Goal: Use online tool/utility: Utilize a website feature to perform a specific function

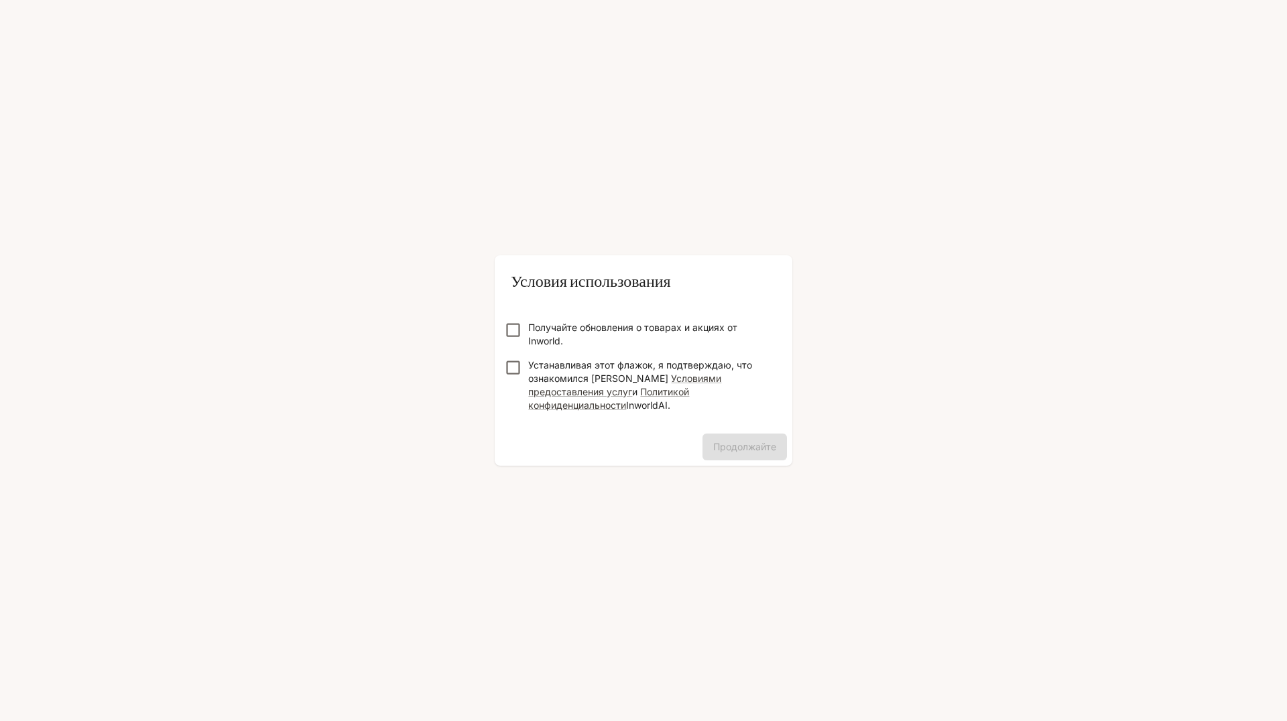
click at [1073, 457] on div "Условия использования Получайте обновления о товарах и акциях от Inworld. Устан…" at bounding box center [643, 360] width 1287 height 721
click at [619, 344] on p "Получайте обновления о товарах и акциях от Inworld." at bounding box center [648, 334] width 241 height 27
click at [598, 355] on form "Получайте обновления о товарах и акциях от Inworld. Устанавливая этот флажок, я…" at bounding box center [643, 361] width 276 height 134
click at [585, 365] on ya-tr-span "Устанавливая этот флажок, я подтверждаю, что ознакомился [PERSON_NAME]" at bounding box center [640, 371] width 224 height 25
click at [738, 434] on button "Продолжайте" at bounding box center [745, 447] width 84 height 27
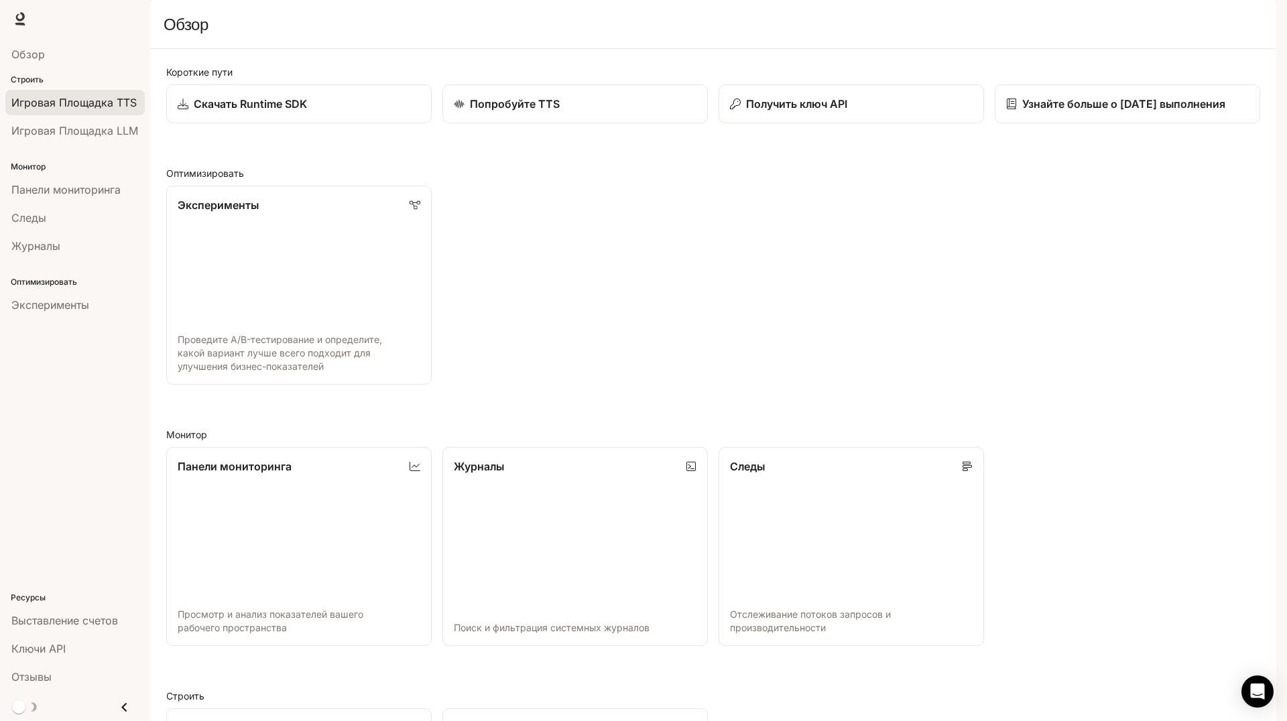
click at [118, 109] on span "Игровая Площадка TTS" at bounding box center [73, 103] width 125 height 16
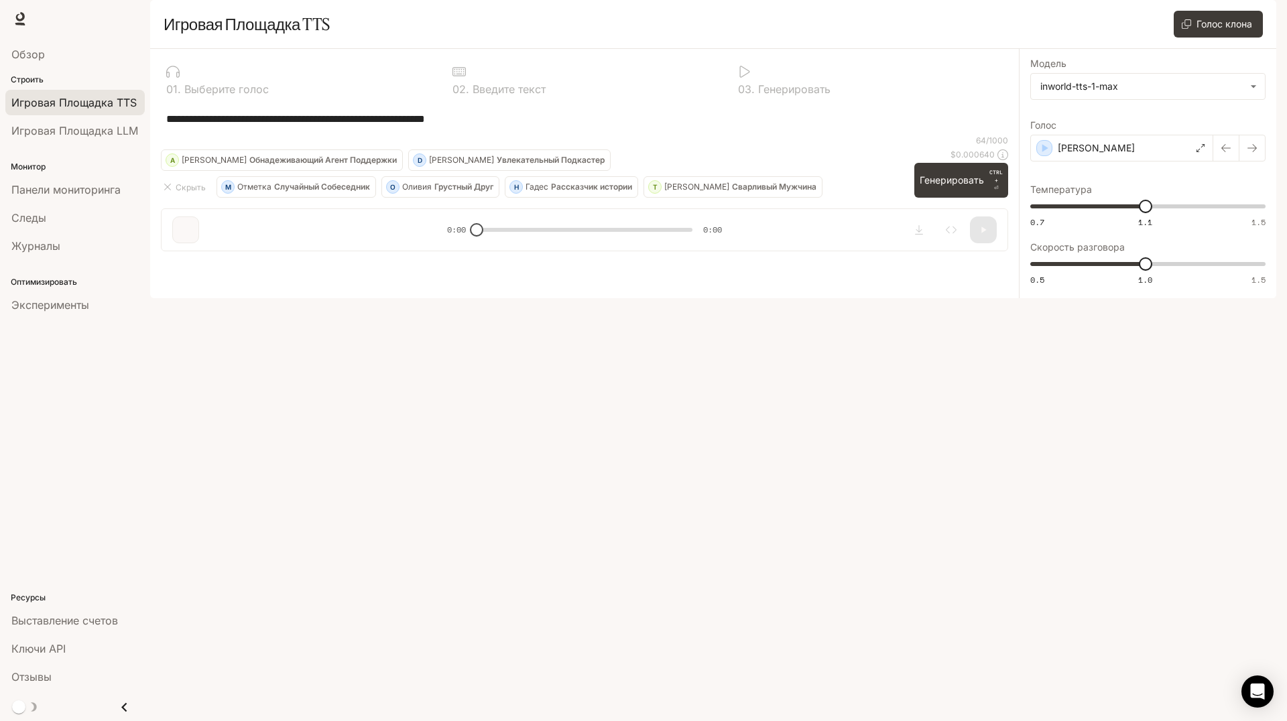
click at [255, 78] on div at bounding box center [298, 71] width 265 height 13
click at [220, 96] on ya-tr-span "Выберите голос" at bounding box center [226, 88] width 84 height 13
click at [1046, 152] on icon "button" at bounding box center [1046, 148] width 6 height 8
click at [1202, 152] on icon at bounding box center [1201, 148] width 8 height 8
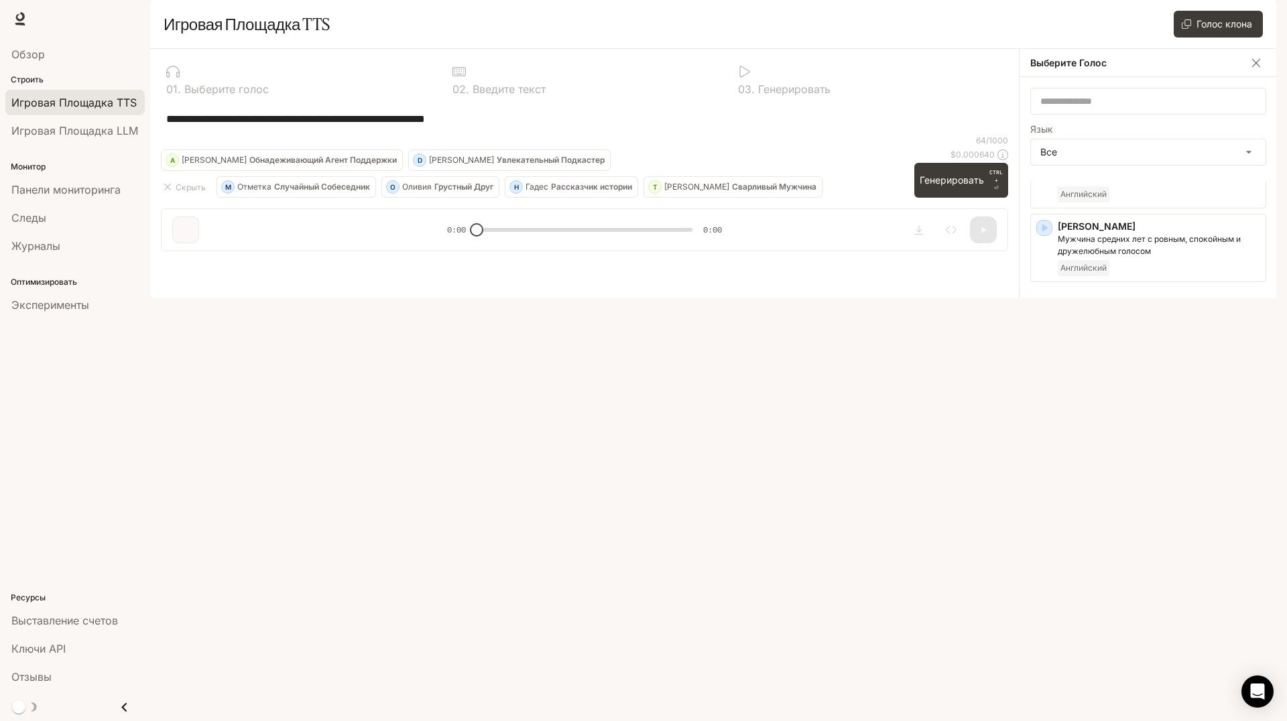
scroll to position [413, 0]
click at [1047, 381] on icon "button" at bounding box center [1044, 373] width 13 height 13
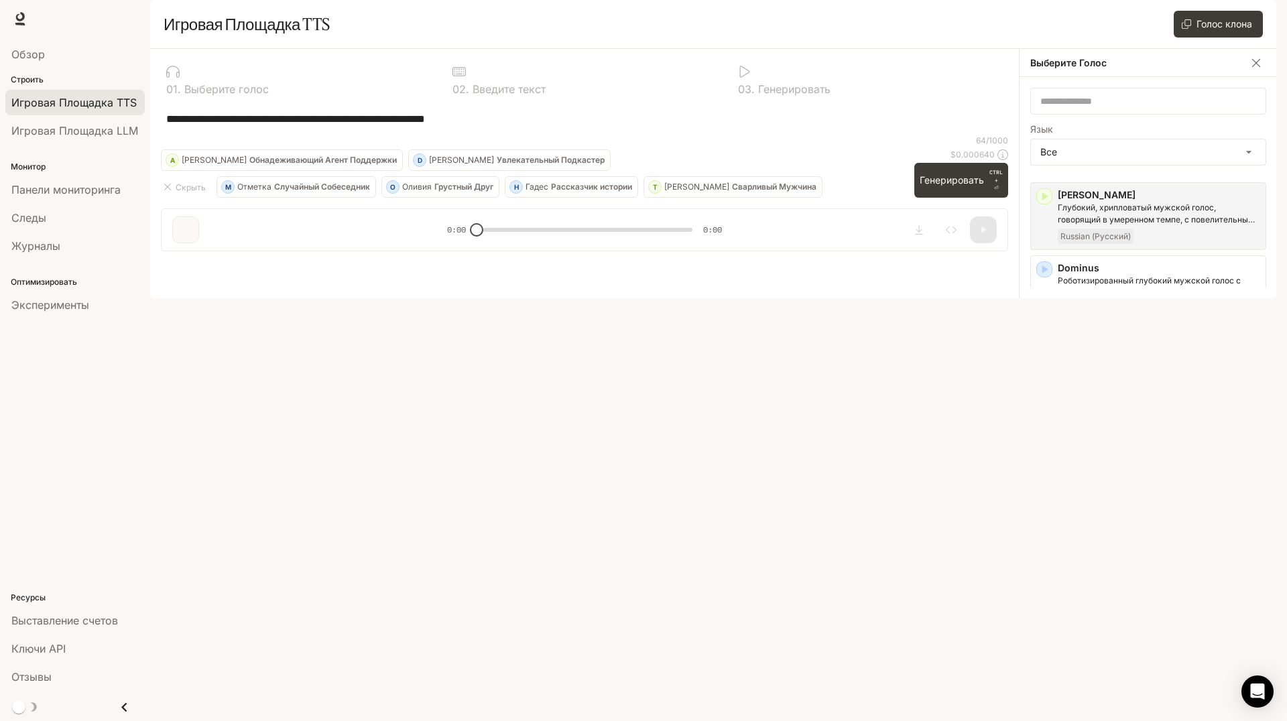
scroll to position [591, 0]
click at [1044, 421] on icon "button" at bounding box center [1045, 417] width 6 height 8
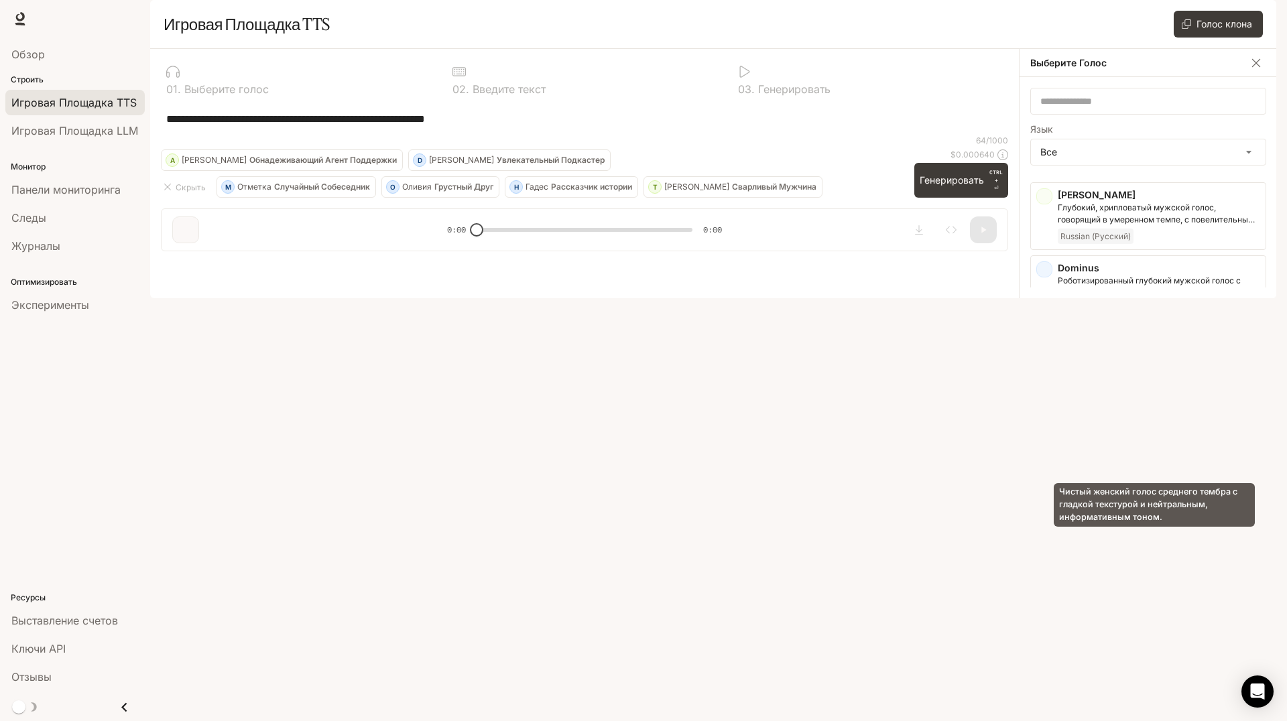
click at [1146, 446] on p "Чистый женский голос среднего тембра с гладкой текстурой и нейтральным, информа…" at bounding box center [1159, 434] width 202 height 24
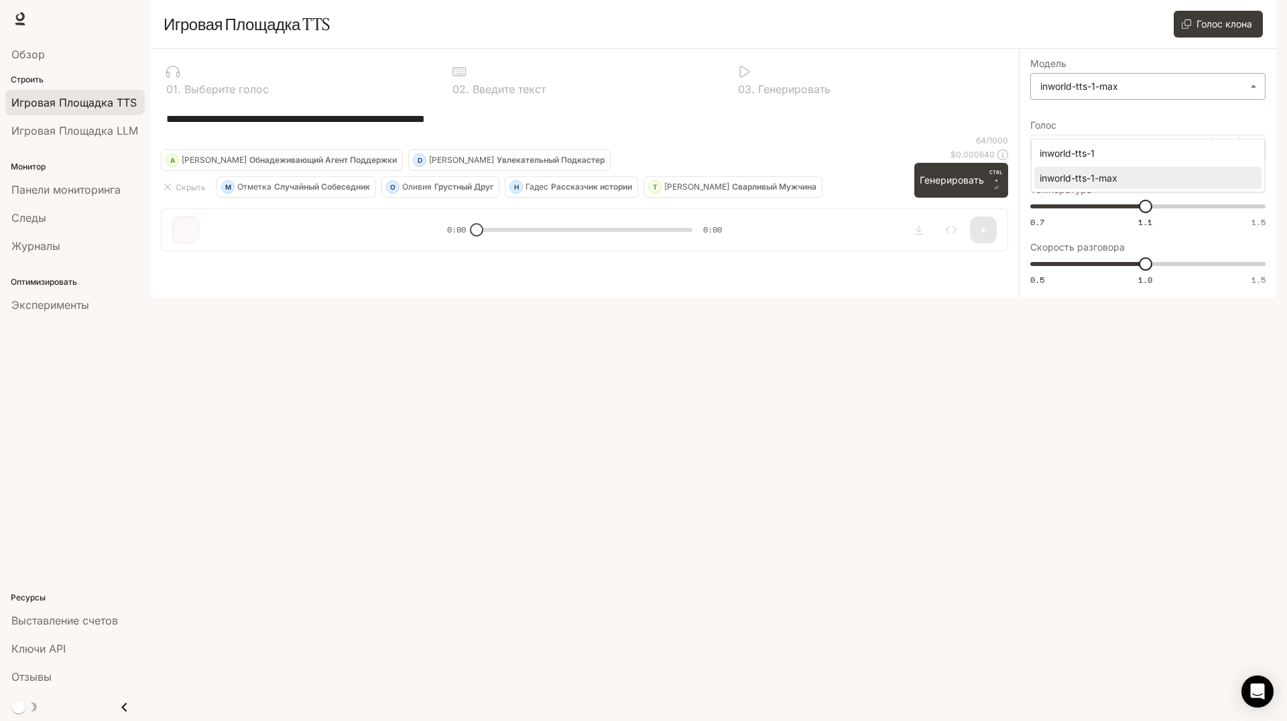
click at [1106, 134] on body "Перейти к основному контенту Время выполнения Время выполнения Документация Док…" at bounding box center [643, 360] width 1287 height 721
click at [940, 621] on div at bounding box center [643, 360] width 1287 height 721
click at [1250, 154] on icon "button" at bounding box center [1252, 148] width 11 height 11
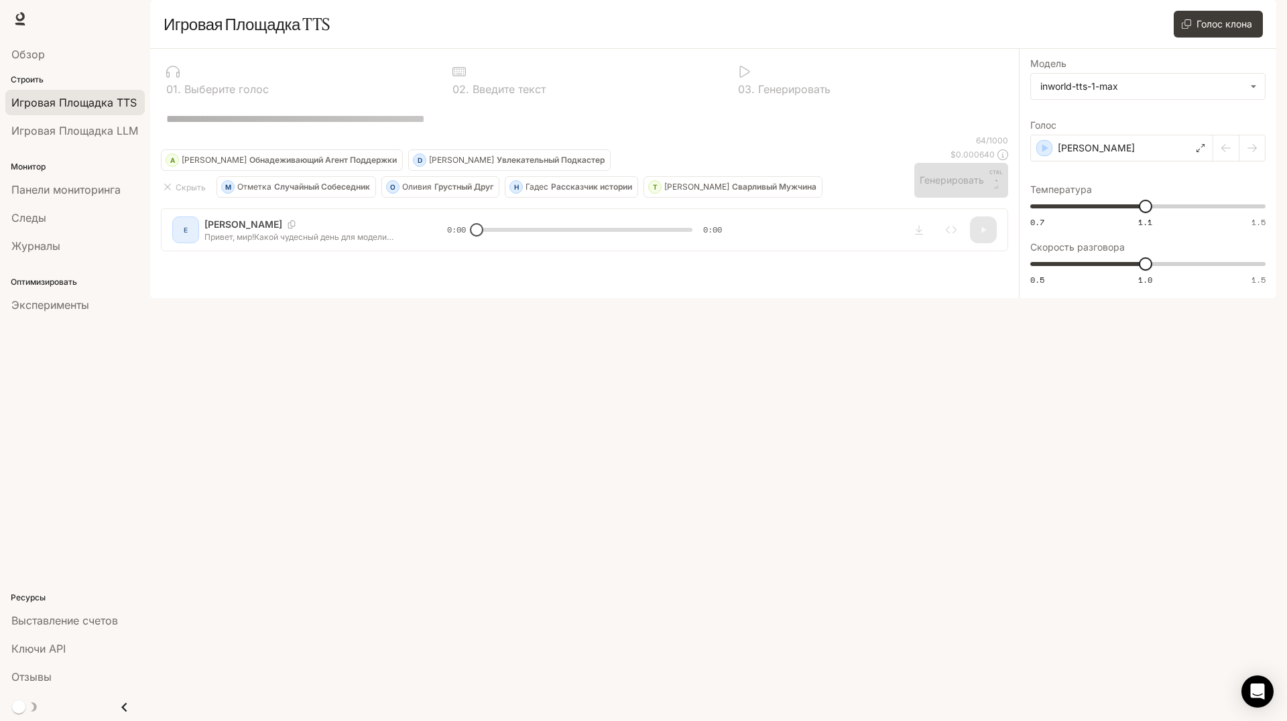
click at [1221, 162] on div at bounding box center [1239, 148] width 52 height 27
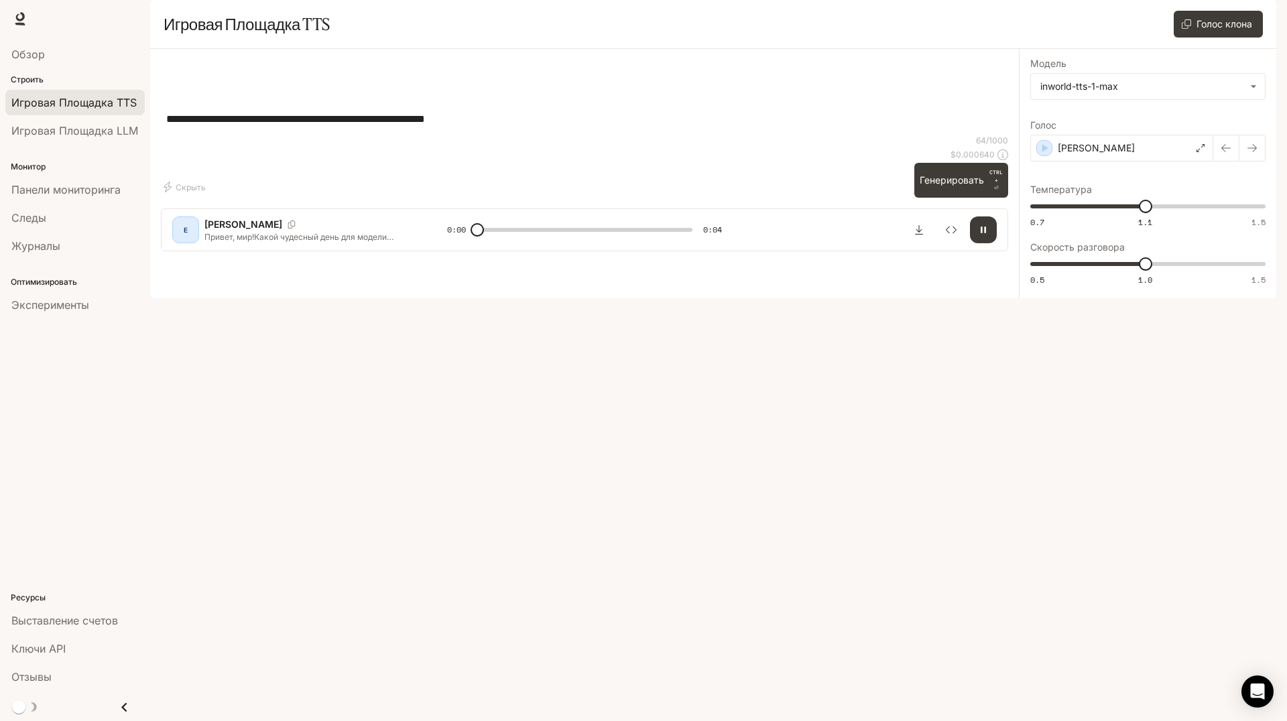
click at [1221, 154] on icon "button" at bounding box center [1226, 148] width 11 height 11
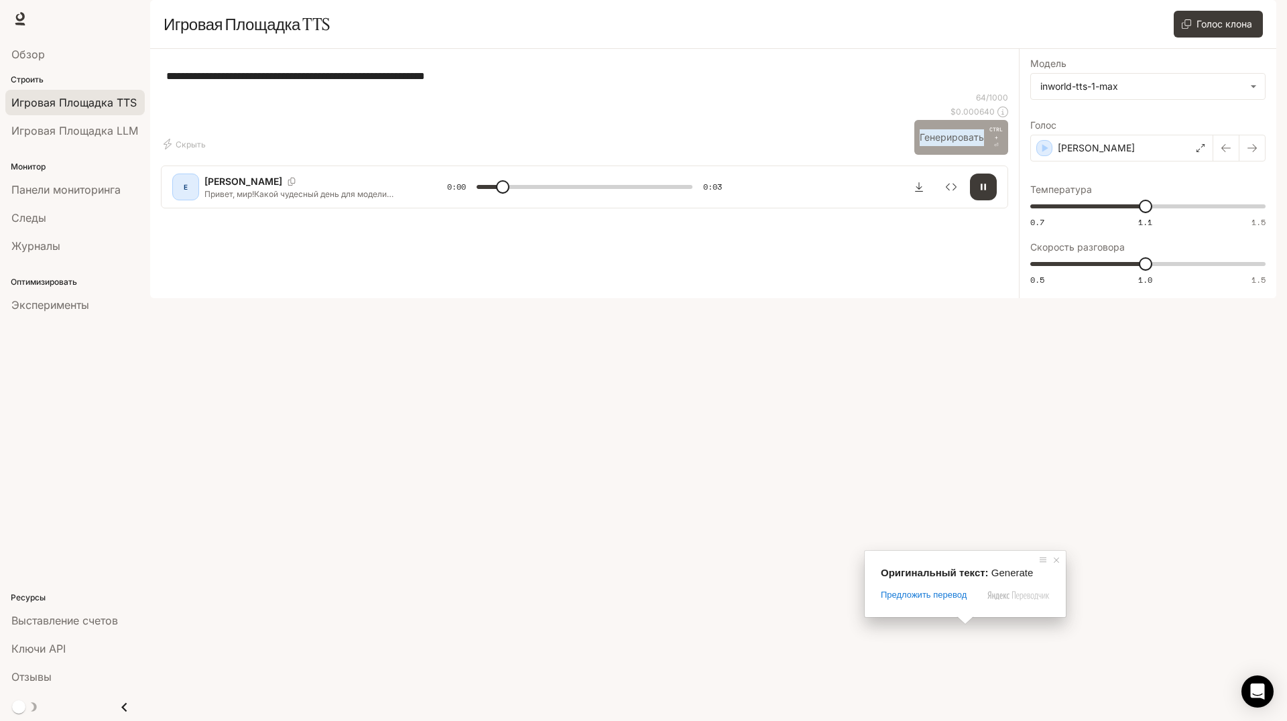
click at [974, 146] on ya-tr-span "Генерировать" at bounding box center [952, 137] width 64 height 17
click at [784, 92] on div "**********" at bounding box center [584, 76] width 847 height 32
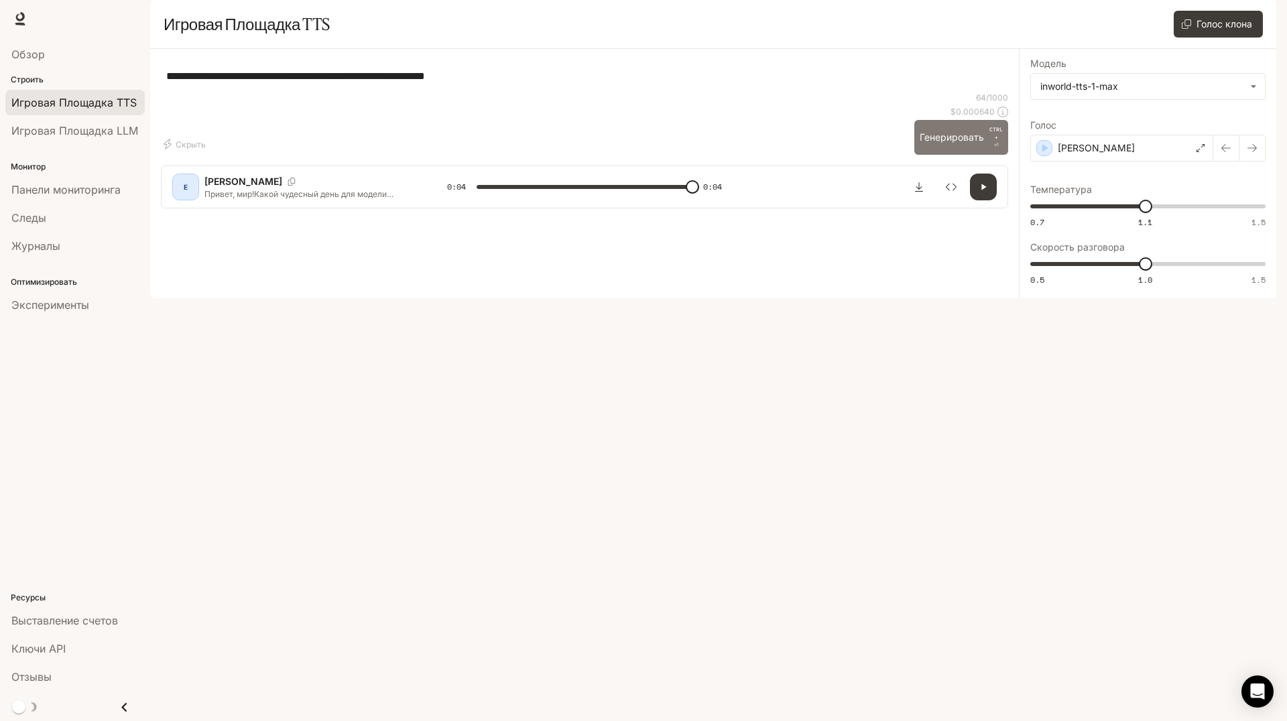
type input "*"
click at [461, 84] on textarea "**********" at bounding box center [584, 75] width 837 height 15
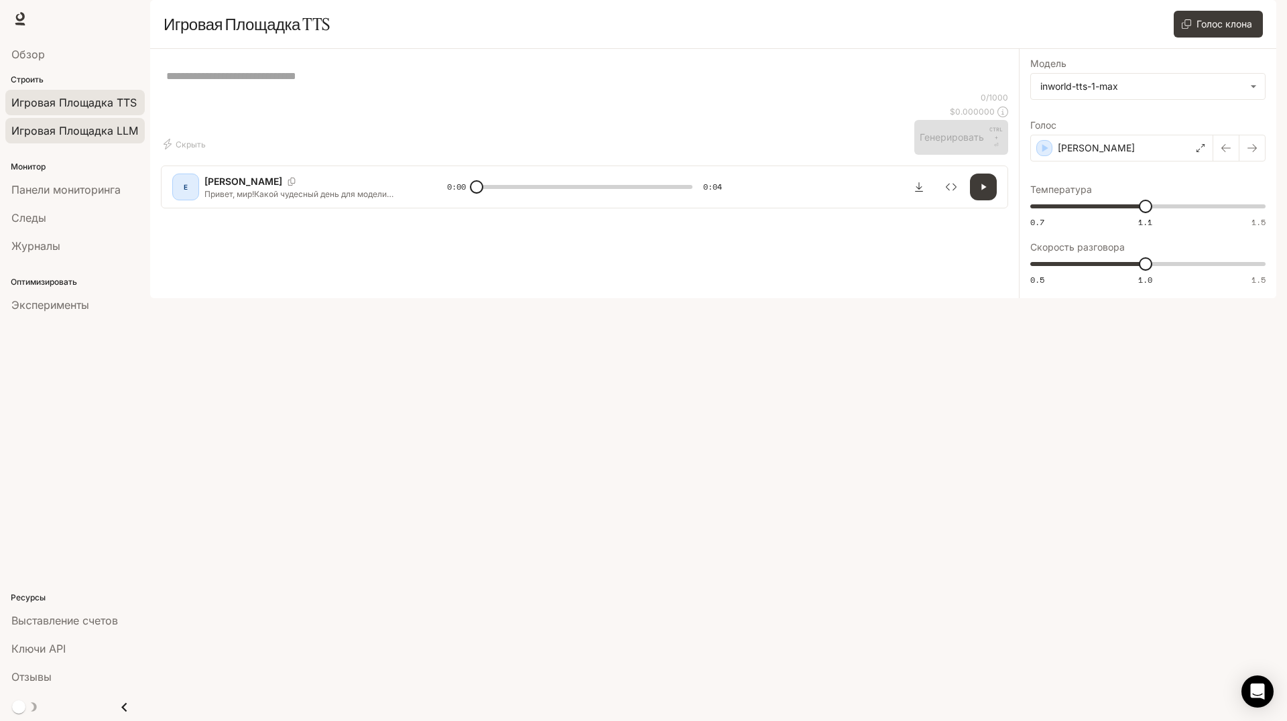
click at [141, 124] on link "Игровая Площадка LLM" at bounding box center [74, 130] width 139 height 25
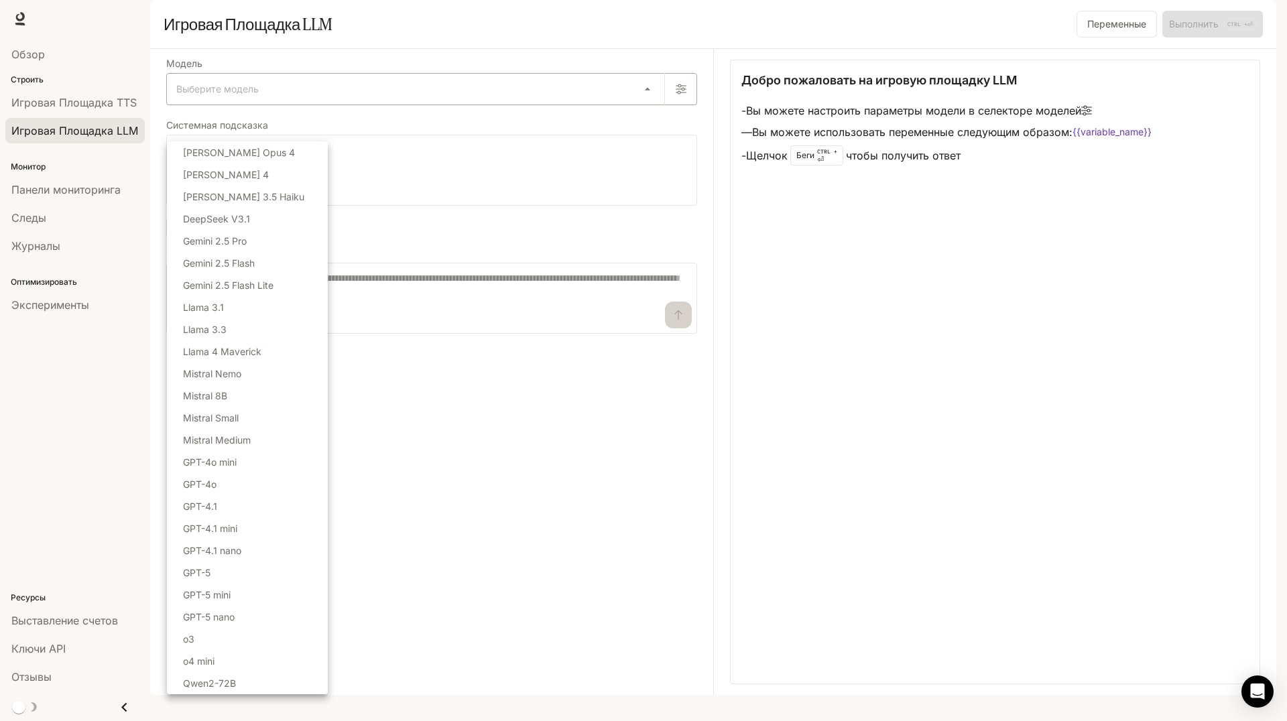
click at [186, 137] on body "Перейти к основному контенту Время выполнения Время выполнения Документация Док…" at bounding box center [643, 360] width 1287 height 721
click at [359, 111] on div at bounding box center [643, 360] width 1287 height 721
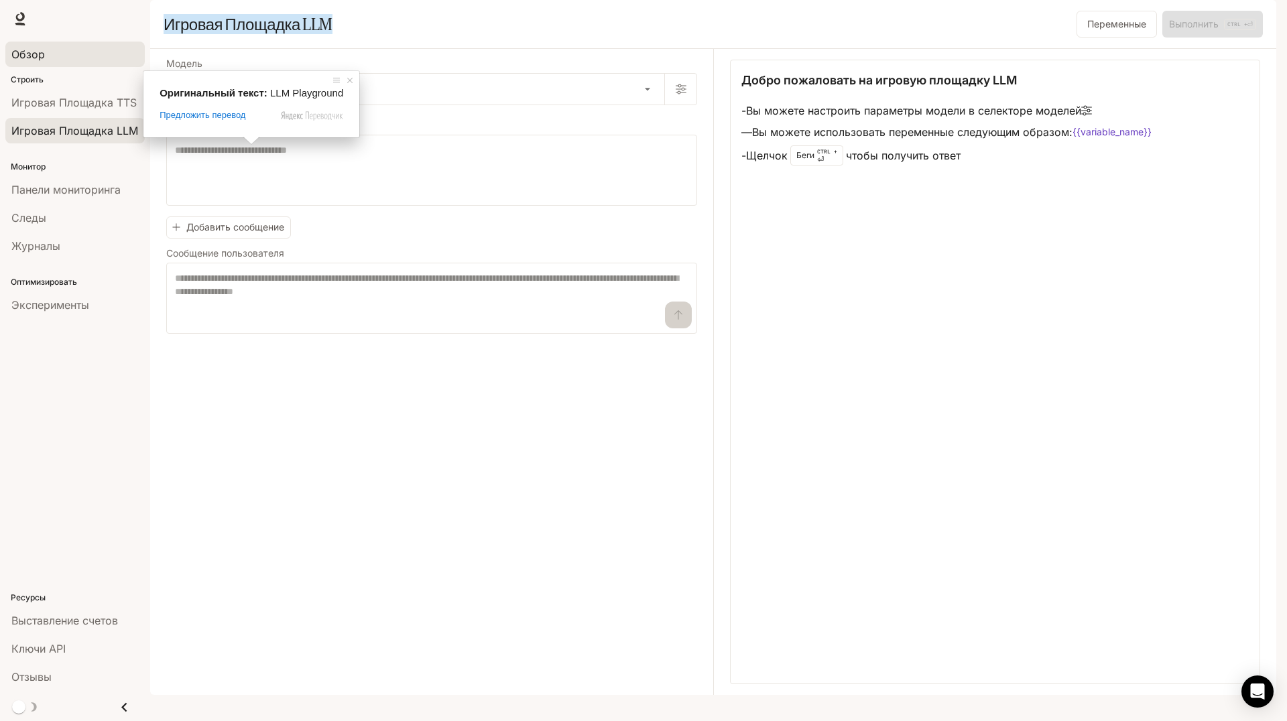
click at [31, 66] on link "Обзор" at bounding box center [74, 54] width 139 height 25
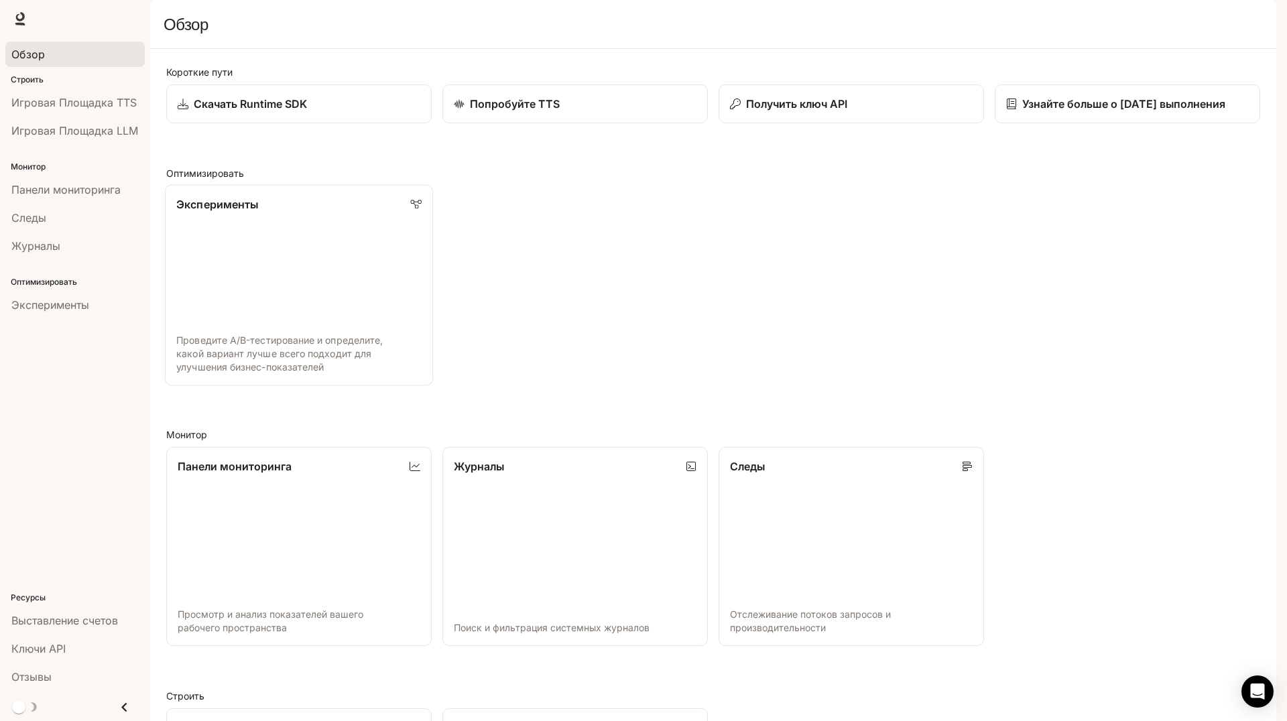
scroll to position [246, 0]
